Goal: Transaction & Acquisition: Obtain resource

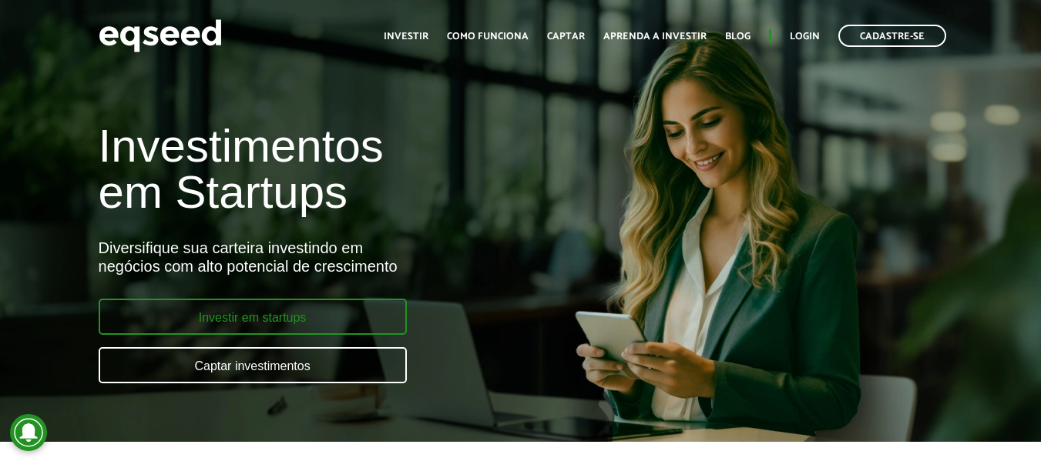
click at [215, 312] on link "Investir em startups" at bounding box center [253, 317] width 308 height 36
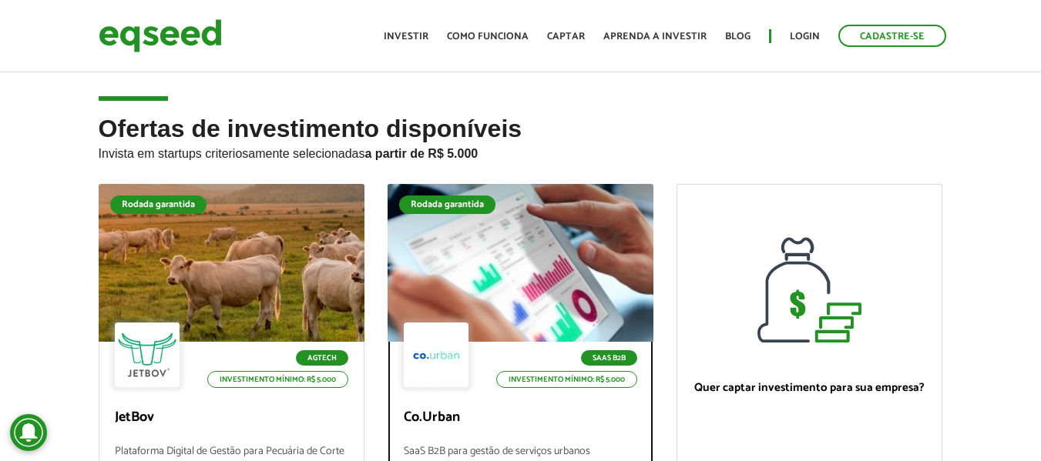
click at [508, 284] on div at bounding box center [519, 263] width 319 height 189
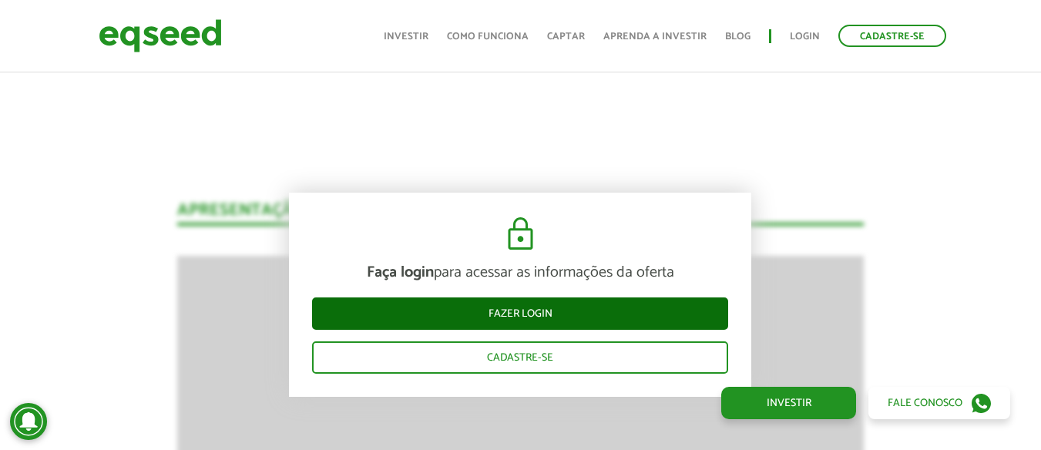
scroll to position [1771, 0]
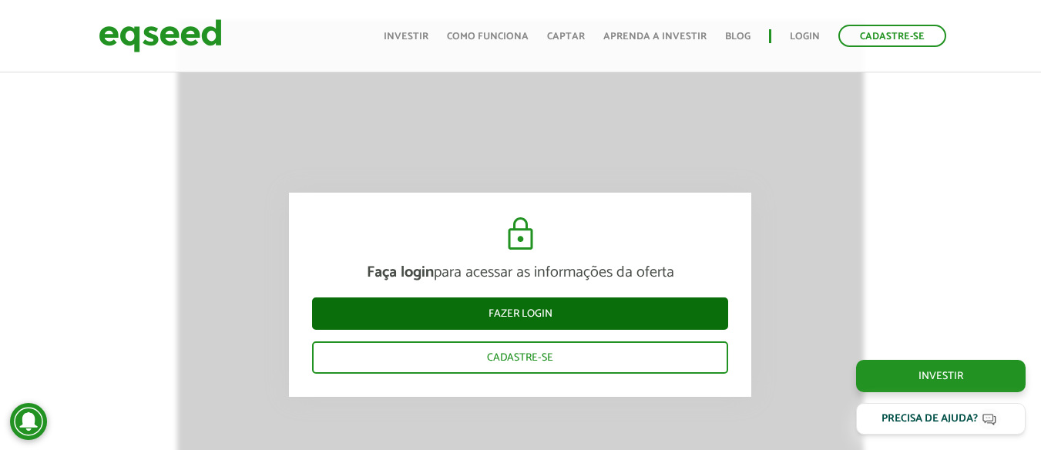
scroll to position [2217, 0]
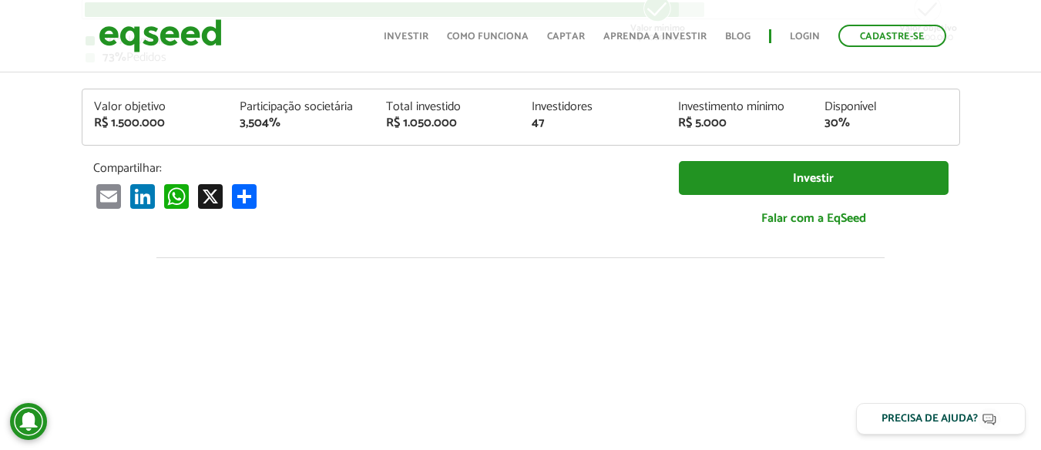
scroll to position [154, 0]
